Goal: Information Seeking & Learning: Find specific fact

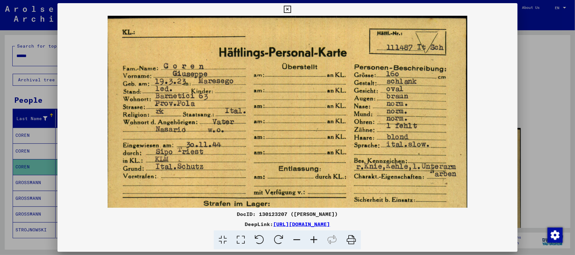
scroll to position [28, 0]
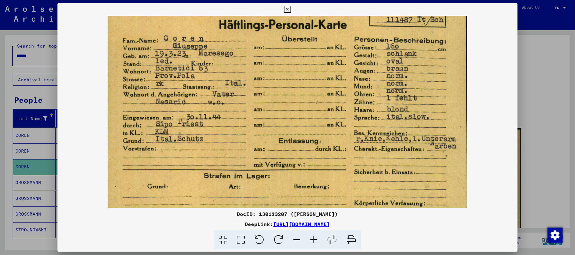
click at [286, 8] on icon at bounding box center [287, 10] width 7 height 8
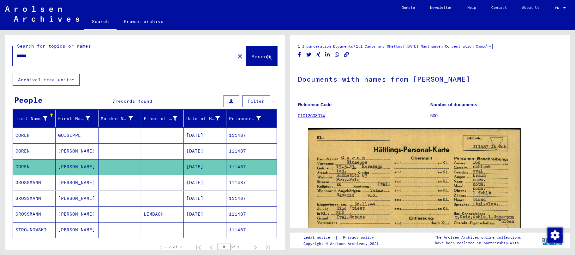
drag, startPoint x: 37, startPoint y: 57, endPoint x: 26, endPoint y: 54, distance: 12.0
click at [26, 54] on input "******" at bounding box center [123, 56] width 215 height 7
type input "******"
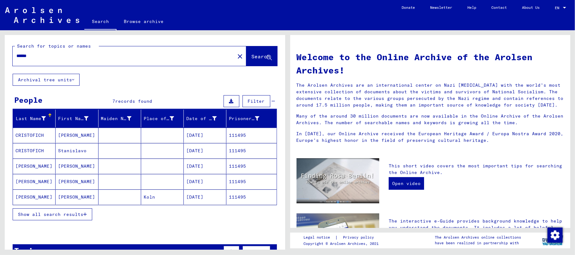
click at [85, 216] on icon "button" at bounding box center [84, 214] width 3 height 4
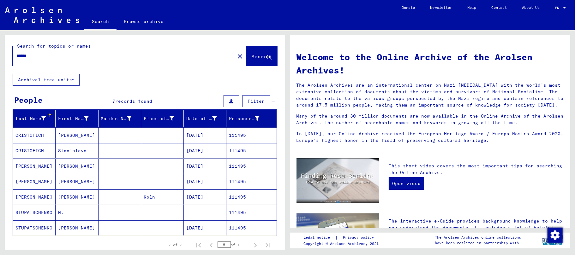
click at [71, 132] on mat-cell "[PERSON_NAME]" at bounding box center [77, 135] width 43 height 15
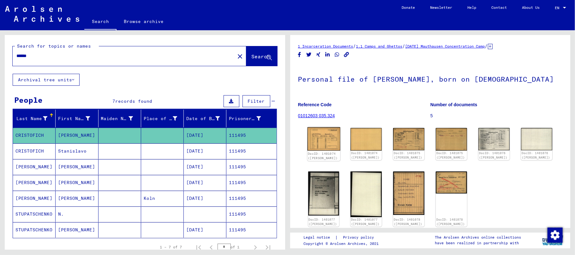
click at [323, 145] on img at bounding box center [323, 139] width 33 height 23
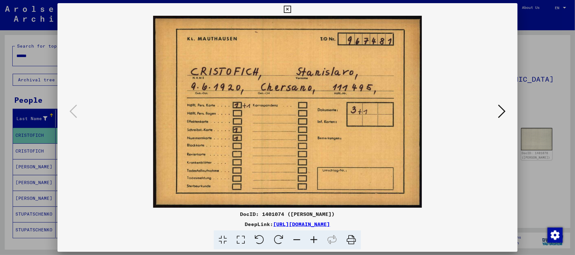
click at [504, 113] on icon at bounding box center [502, 111] width 8 height 15
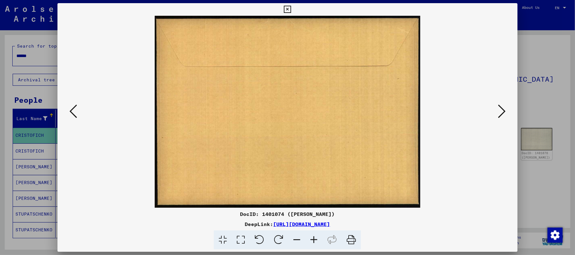
click at [503, 113] on icon at bounding box center [502, 111] width 8 height 15
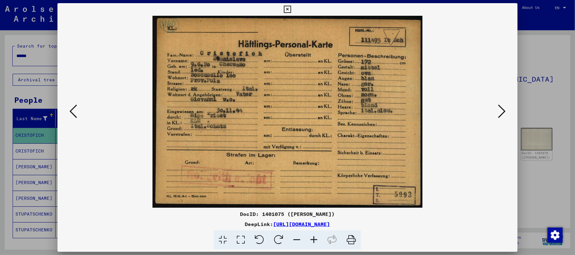
click at [501, 109] on icon at bounding box center [502, 111] width 8 height 15
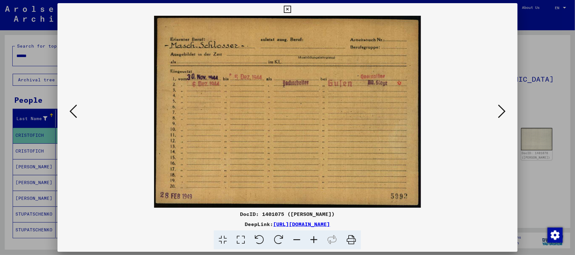
click at [312, 238] on icon at bounding box center [313, 240] width 17 height 19
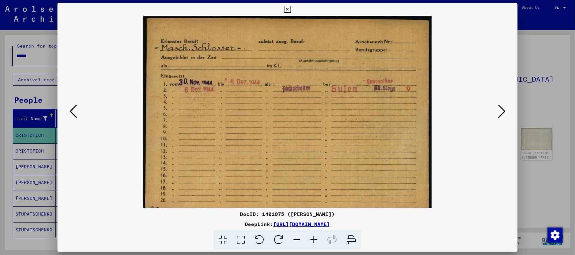
click at [312, 238] on icon at bounding box center [313, 240] width 17 height 19
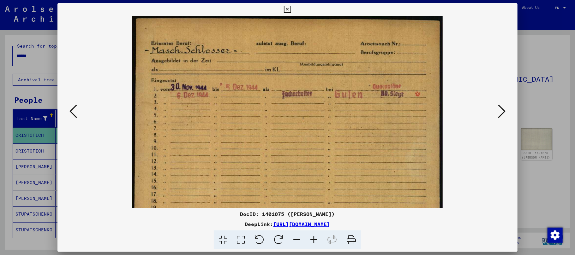
click at [312, 238] on icon at bounding box center [313, 240] width 17 height 19
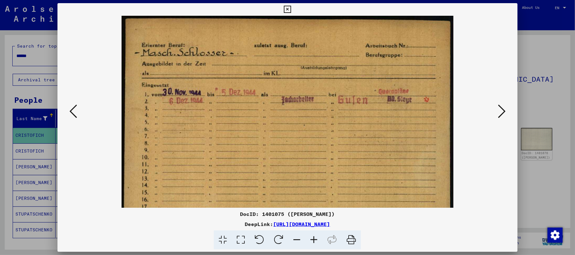
click at [312, 238] on icon at bounding box center [313, 240] width 17 height 19
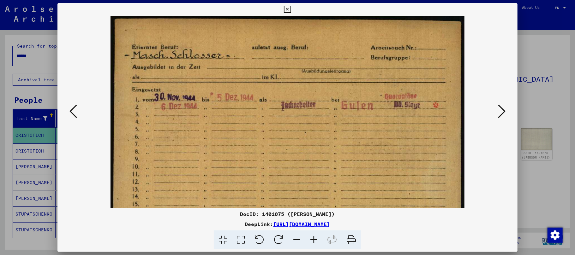
click at [312, 239] on icon at bounding box center [313, 240] width 17 height 19
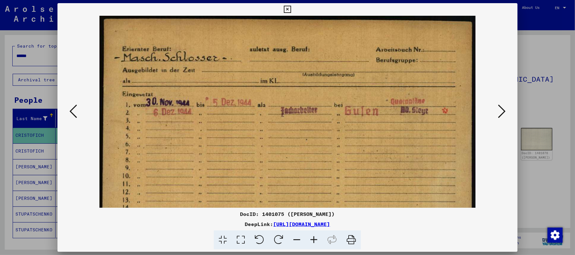
click at [312, 239] on icon at bounding box center [313, 240] width 17 height 19
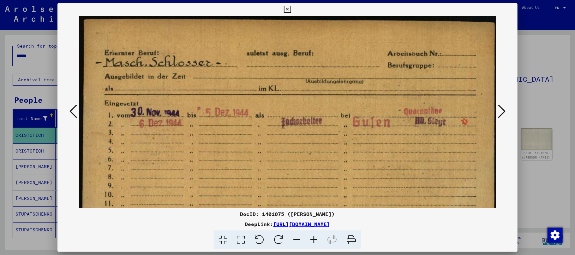
click at [312, 239] on icon at bounding box center [313, 240] width 17 height 19
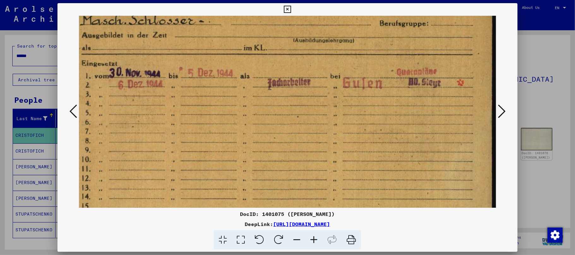
scroll to position [49, 24]
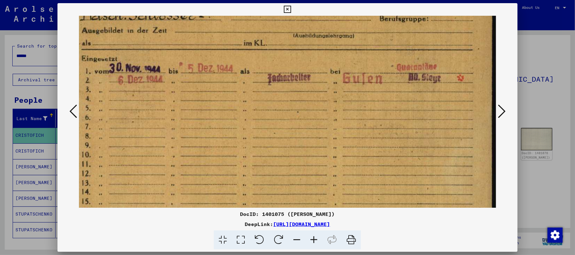
drag, startPoint x: 285, startPoint y: 191, endPoint x: 251, endPoint y: 145, distance: 57.2
click at [251, 145] on img at bounding box center [275, 126] width 441 height 318
click at [314, 240] on icon at bounding box center [313, 240] width 17 height 19
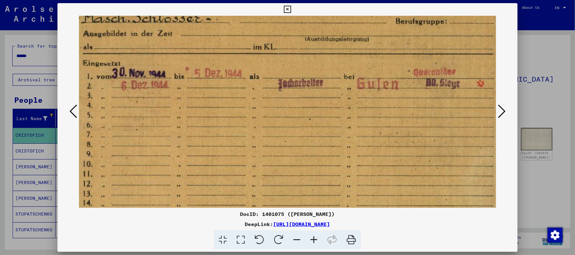
click at [314, 240] on icon at bounding box center [313, 240] width 17 height 19
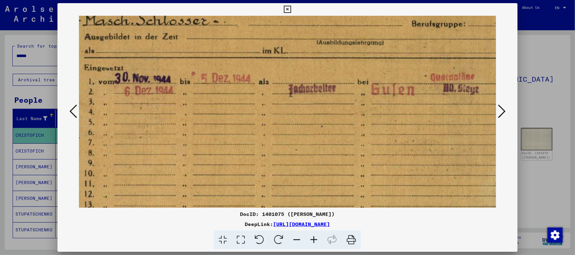
click at [503, 112] on icon at bounding box center [502, 111] width 8 height 15
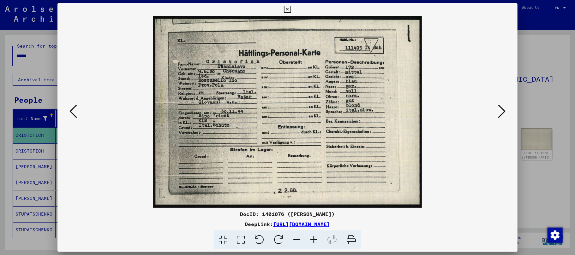
click at [500, 112] on icon at bounding box center [502, 111] width 8 height 15
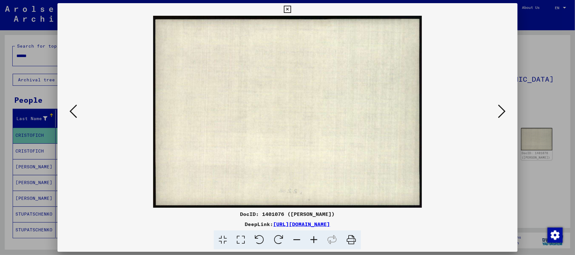
click at [500, 112] on icon at bounding box center [502, 111] width 8 height 15
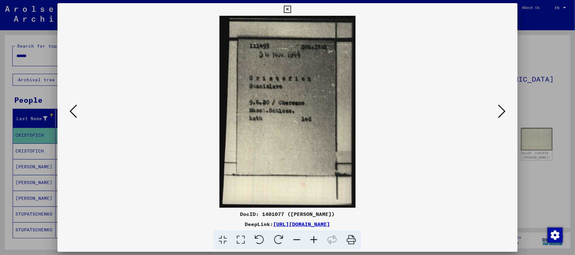
click at [309, 240] on icon at bounding box center [313, 240] width 17 height 19
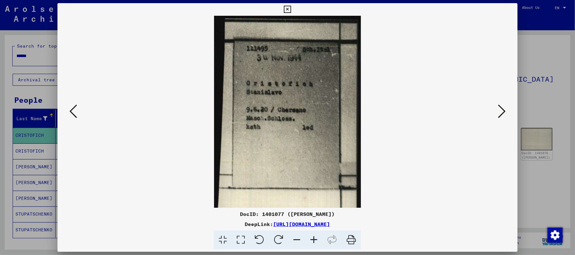
click at [309, 240] on icon at bounding box center [313, 240] width 17 height 19
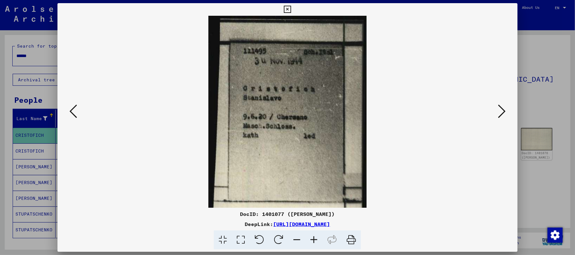
click at [308, 240] on icon at bounding box center [313, 240] width 17 height 19
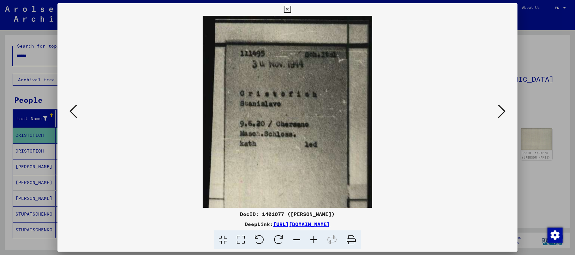
click at [308, 240] on icon at bounding box center [313, 240] width 17 height 19
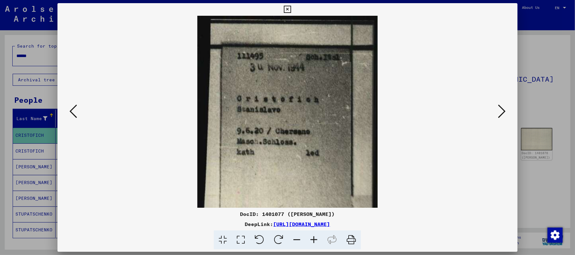
click at [308, 240] on icon at bounding box center [313, 240] width 17 height 19
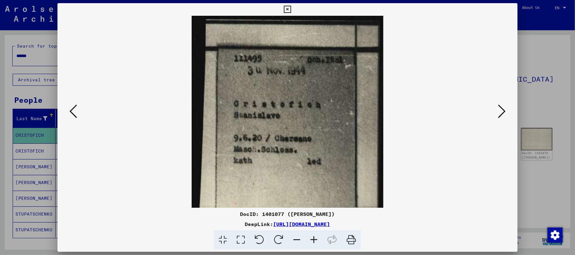
click at [308, 240] on icon at bounding box center [313, 240] width 17 height 19
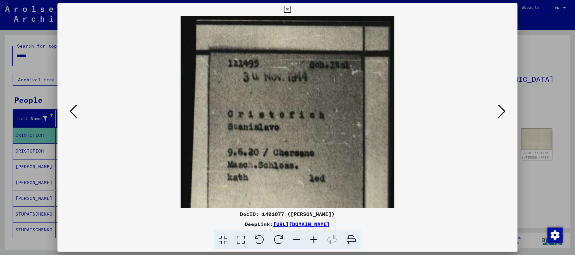
click at [308, 240] on icon at bounding box center [313, 240] width 17 height 19
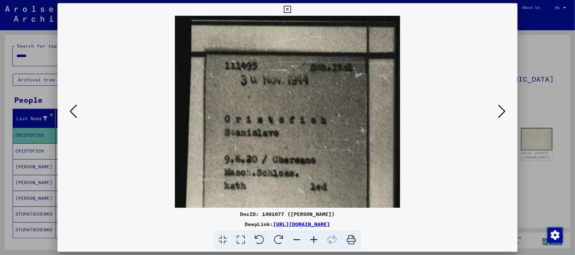
click at [308, 240] on icon at bounding box center [313, 240] width 17 height 19
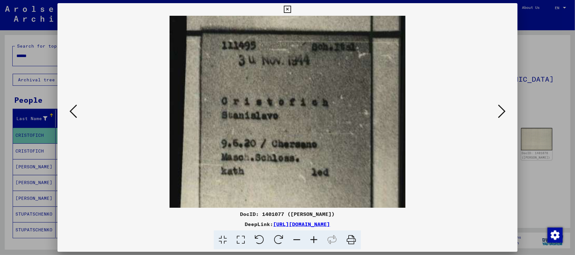
scroll to position [41, 0]
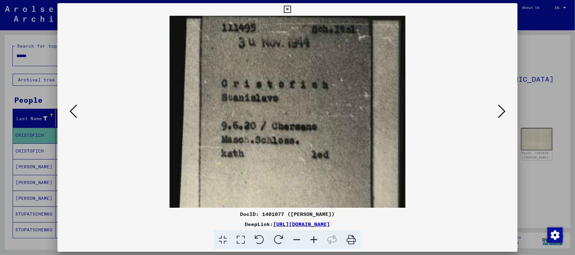
drag, startPoint x: 267, startPoint y: 148, endPoint x: 272, endPoint y: 112, distance: 36.9
click at [272, 112] on img at bounding box center [287, 142] width 236 height 334
click at [504, 110] on icon at bounding box center [502, 111] width 8 height 15
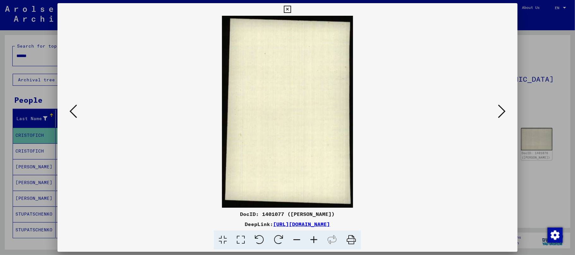
click at [504, 110] on icon at bounding box center [502, 111] width 8 height 15
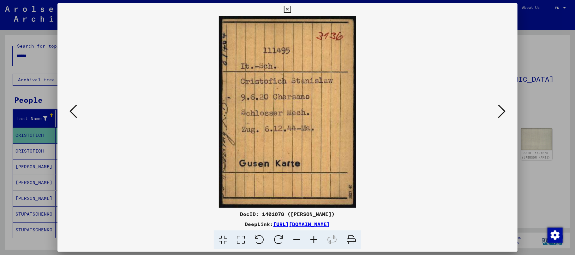
click at [498, 114] on icon at bounding box center [502, 111] width 8 height 15
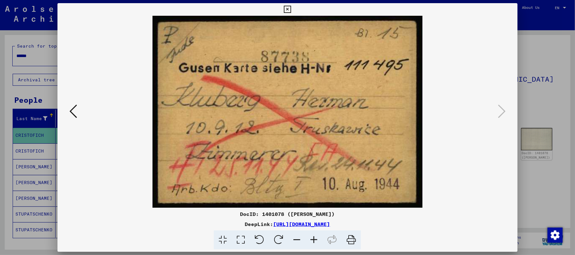
drag, startPoint x: 287, startPoint y: 6, endPoint x: 285, endPoint y: 18, distance: 11.4
click at [286, 6] on icon at bounding box center [287, 10] width 7 height 8
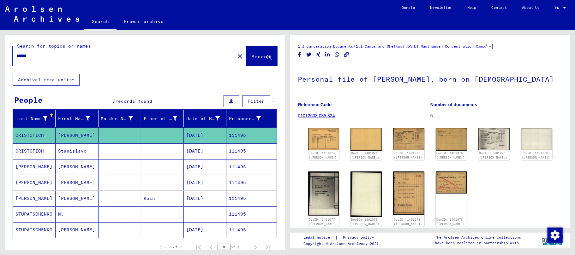
click at [62, 151] on mat-cell "Stanislavo" at bounding box center [77, 151] width 43 height 15
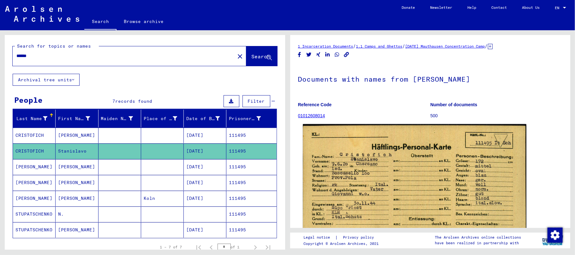
scroll to position [42, 0]
